Goal: Transaction & Acquisition: Purchase product/service

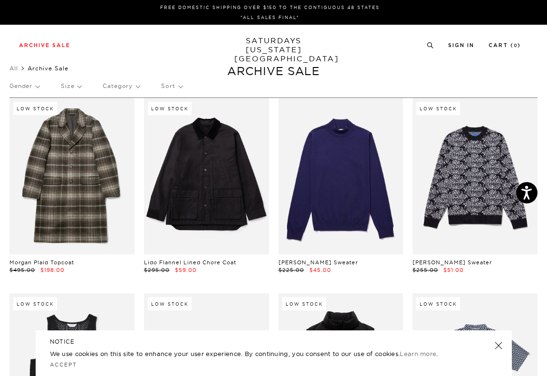
click at [499, 344] on link at bounding box center [497, 345] width 13 height 13
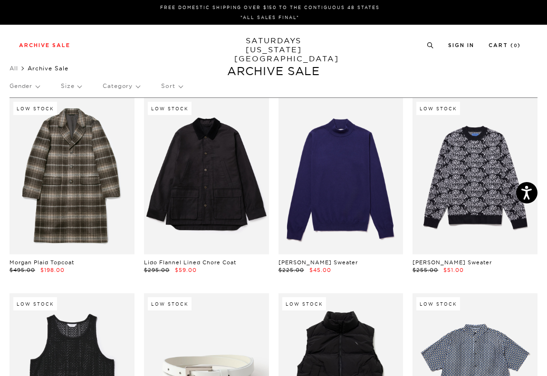
click at [65, 85] on p "Size" at bounding box center [71, 86] width 20 height 22
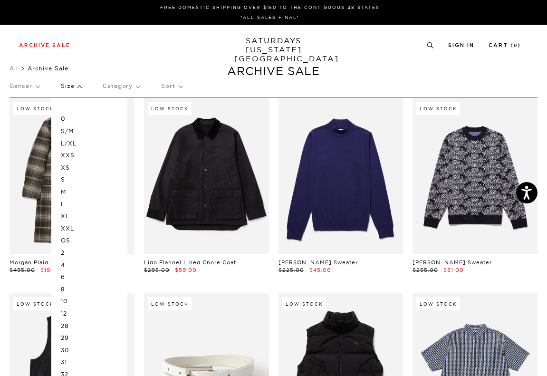
click at [63, 205] on p "L" at bounding box center [89, 204] width 57 height 12
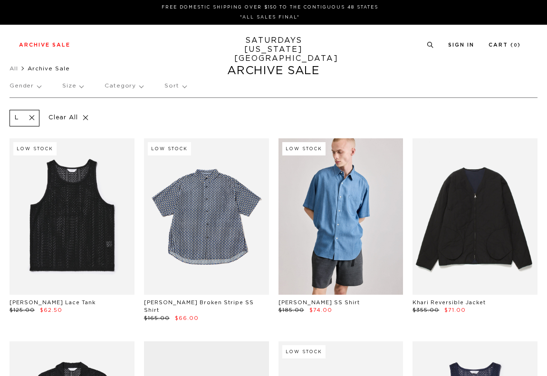
click at [153, 53] on div "Archive Sale Men's Tees Shirts Shorts Swim Knitwear Pants Sweats Women's" at bounding box center [273, 45] width 547 height 40
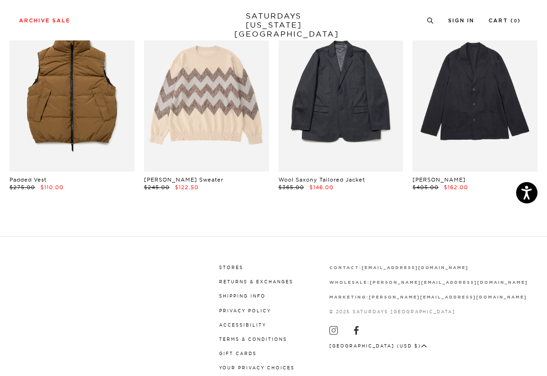
scroll to position [3461, 0]
